Goal: Task Accomplishment & Management: Complete application form

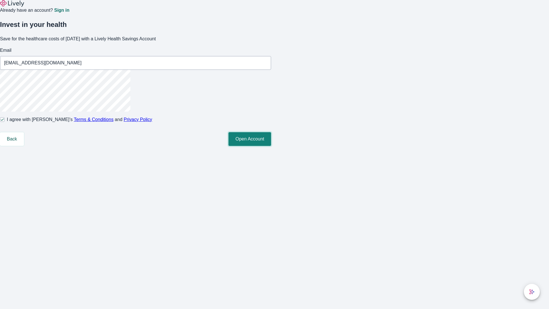
click at [271, 146] on button "Open Account" at bounding box center [250, 139] width 43 height 14
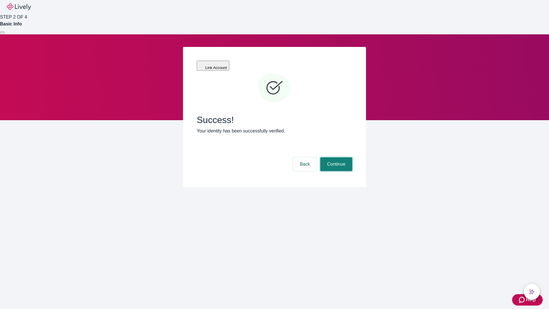
click at [336, 157] on button "Continue" at bounding box center [337, 164] width 32 height 14
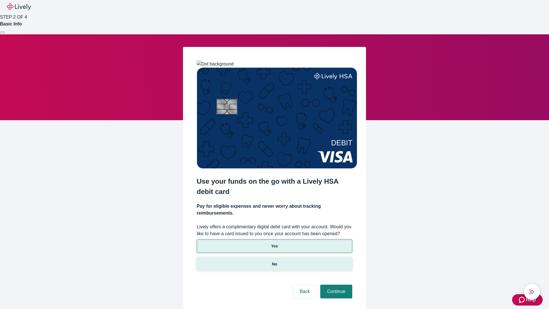
click at [274, 261] on p "No" at bounding box center [274, 264] width 5 height 6
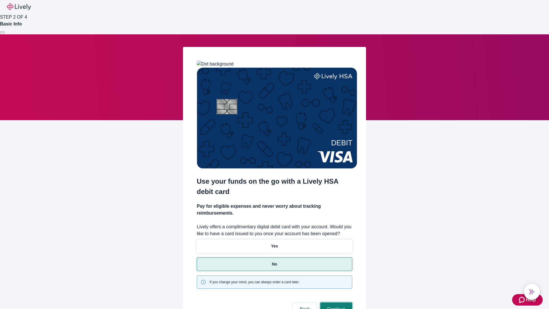
click at [336, 302] on button "Continue" at bounding box center [337, 309] width 32 height 14
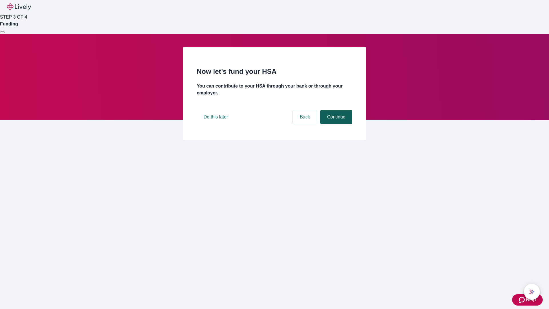
click at [336, 124] on button "Continue" at bounding box center [337, 117] width 32 height 14
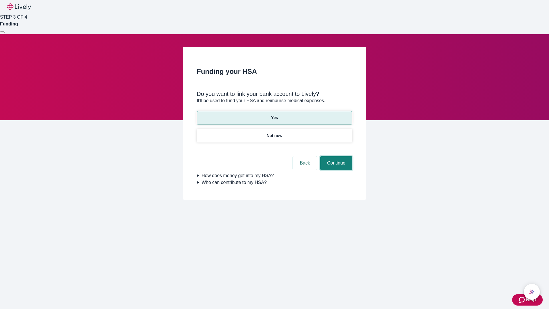
click at [336, 156] on button "Continue" at bounding box center [337, 163] width 32 height 14
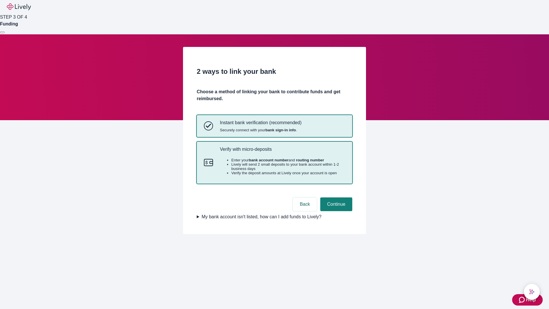
click at [282, 152] on p "Verify with micro-deposits" at bounding box center [282, 149] width 125 height 5
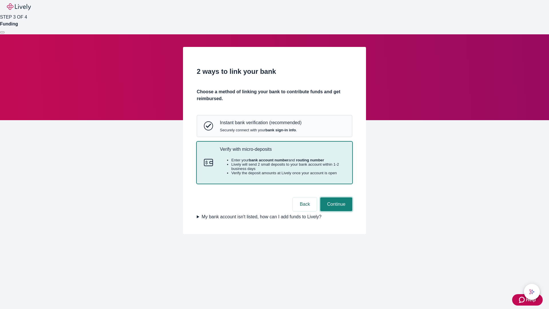
click at [336, 211] on button "Continue" at bounding box center [337, 204] width 32 height 14
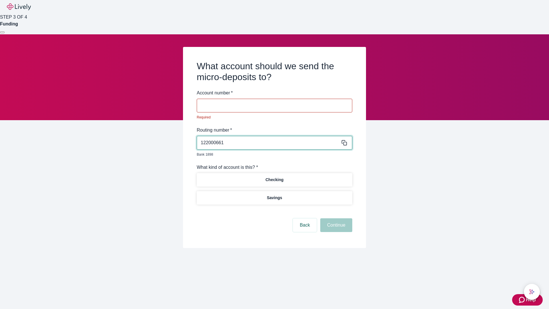
type input "122000661"
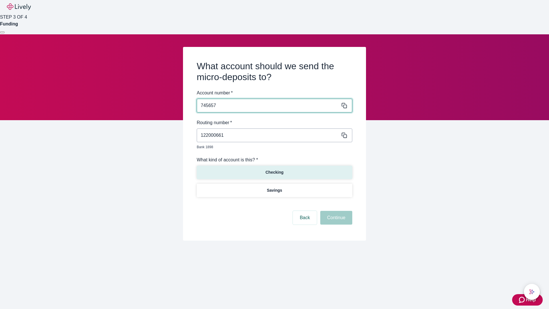
type input "745657"
click at [274, 169] on p "Checking" at bounding box center [275, 172] width 18 height 6
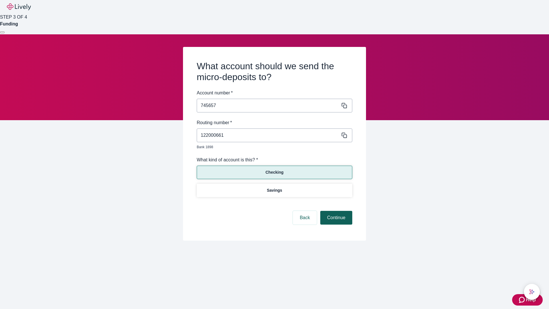
click at [336, 211] on button "Continue" at bounding box center [337, 218] width 32 height 14
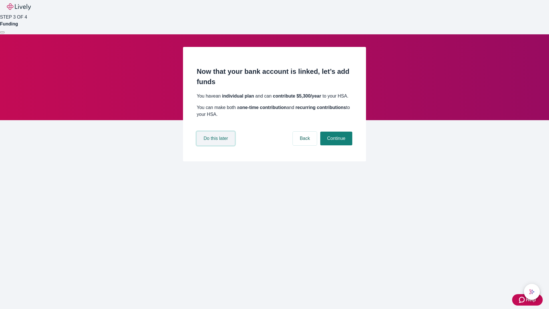
click at [217, 145] on button "Do this later" at bounding box center [216, 139] width 38 height 14
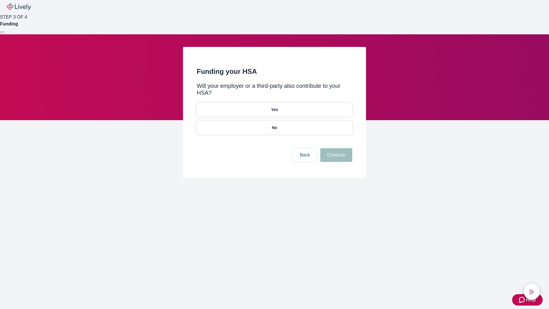
click at [274, 125] on p "No" at bounding box center [274, 128] width 5 height 6
click at [336, 148] on button "Continue" at bounding box center [337, 155] width 32 height 14
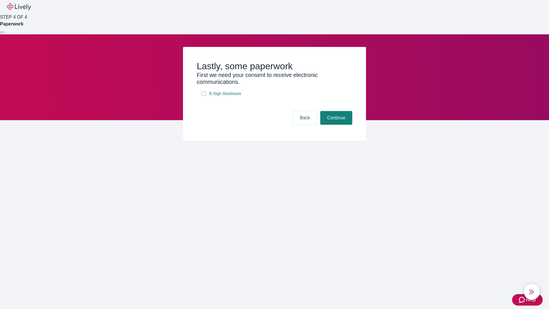
click at [204, 96] on input "E-Sign Disclosure" at bounding box center [203, 93] width 5 height 5
checkbox input "true"
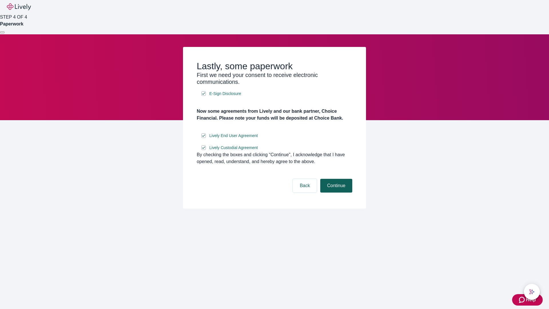
click at [336, 193] on button "Continue" at bounding box center [337, 186] width 32 height 14
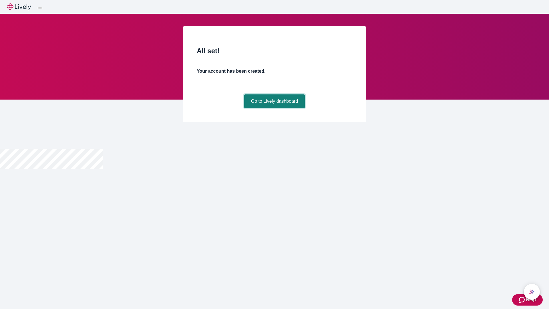
click at [274, 108] on link "Go to Lively dashboard" at bounding box center [274, 101] width 61 height 14
